Goal: Book appointment/travel/reservation

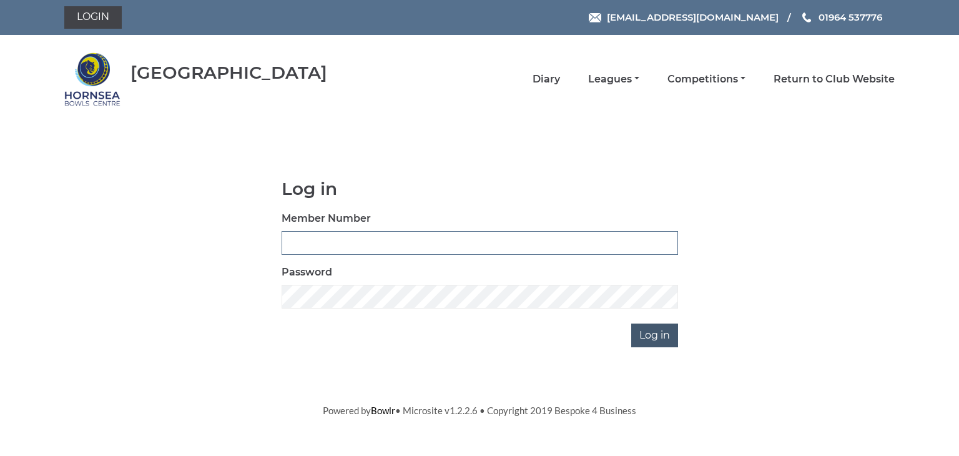
type input "0902"
click at [651, 333] on input "Log in" at bounding box center [654, 336] width 47 height 24
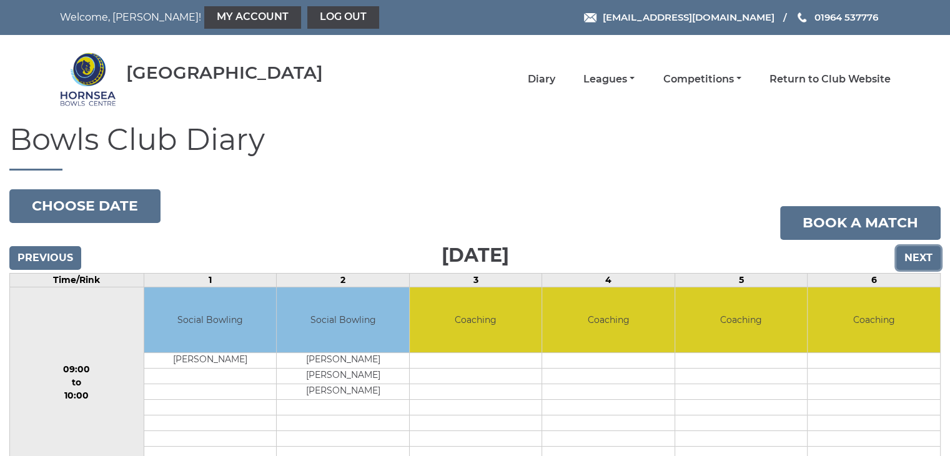
click at [922, 255] on input "Next" at bounding box center [918, 258] width 44 height 24
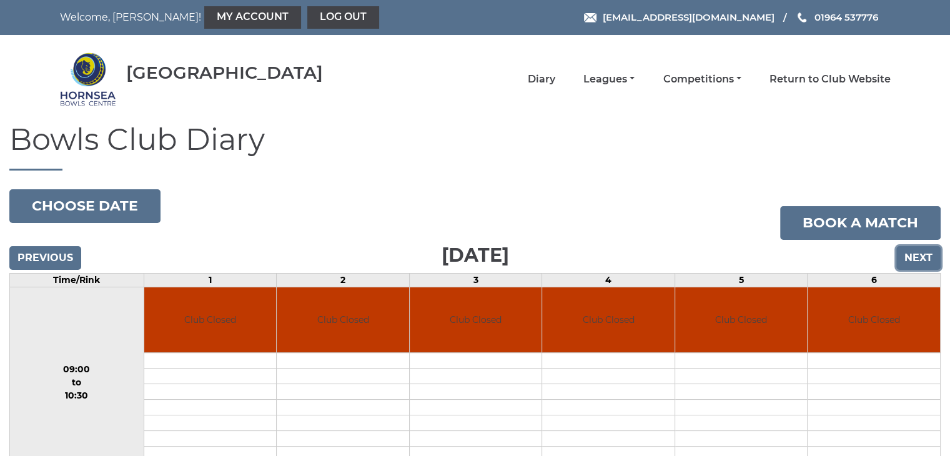
click at [917, 257] on input "Next" at bounding box center [918, 258] width 44 height 24
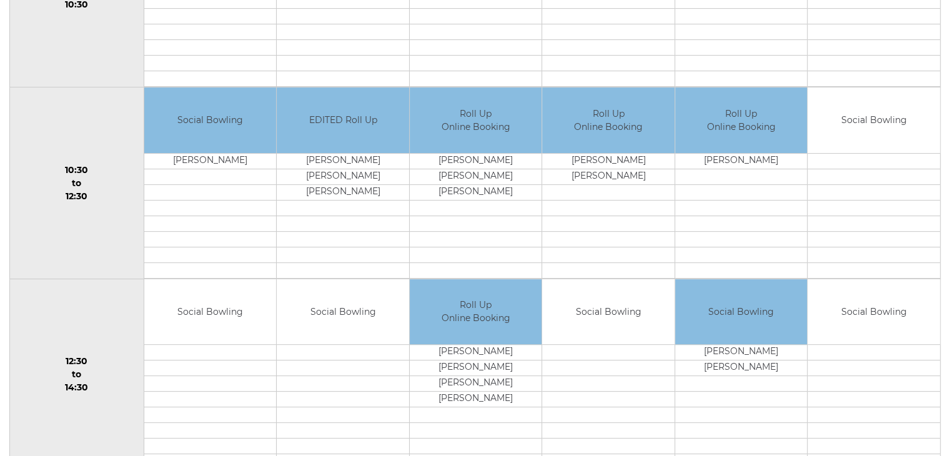
scroll to position [74, 0]
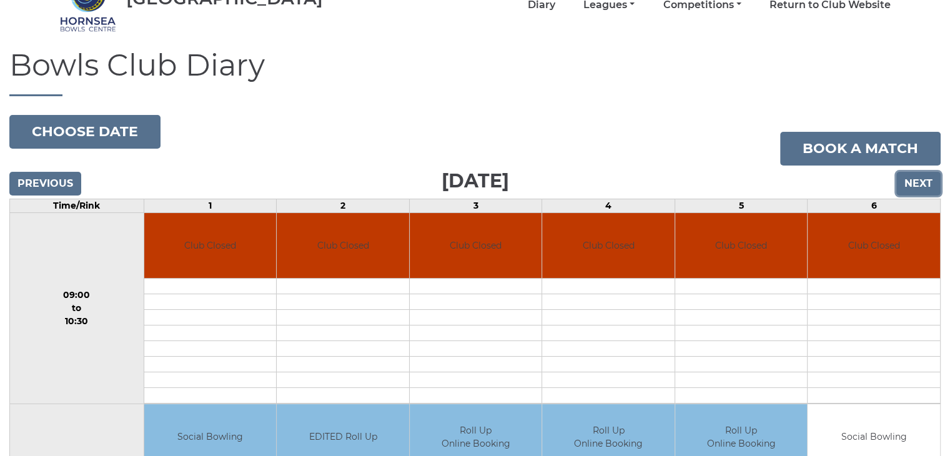
click at [921, 180] on input "Next" at bounding box center [918, 184] width 44 height 24
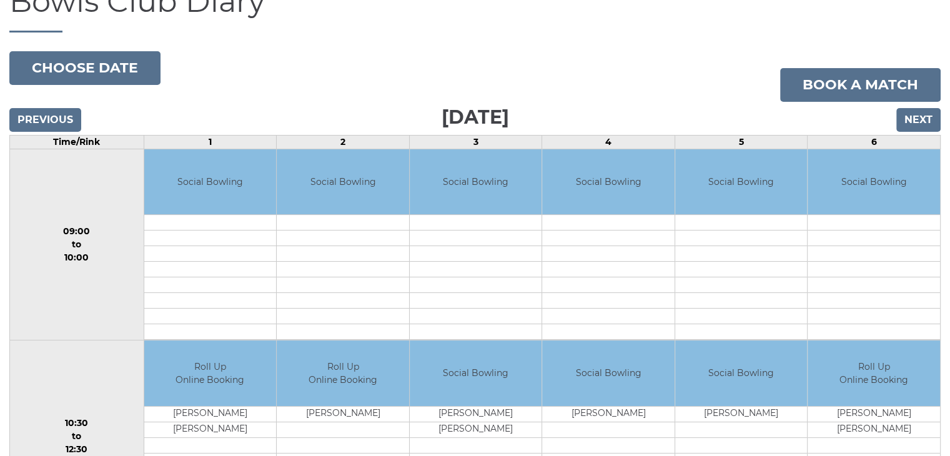
scroll to position [137, 0]
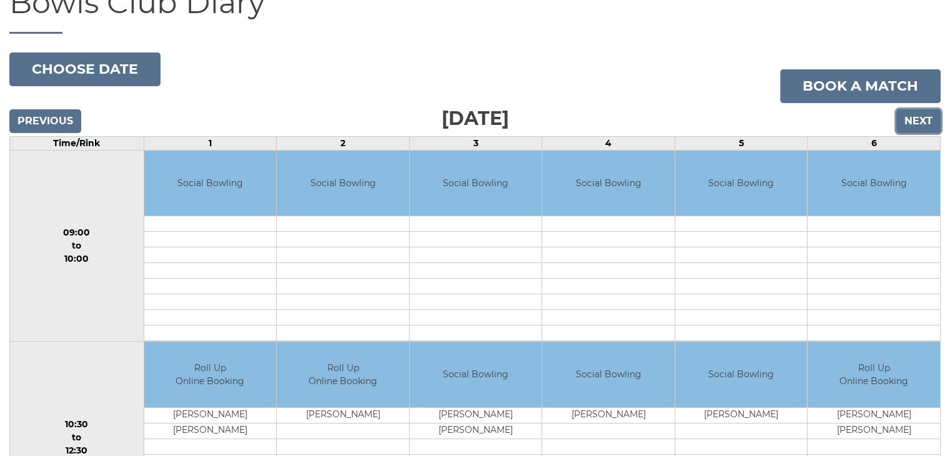
click at [913, 116] on input "Next" at bounding box center [918, 121] width 44 height 24
